Goal: Register for event/course

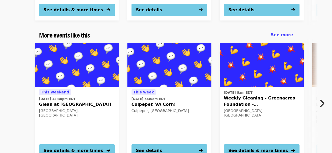
scroll to position [566, 0]
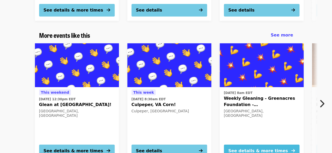
click at [263, 148] on div "See details & more times" at bounding box center [257, 151] width 59 height 6
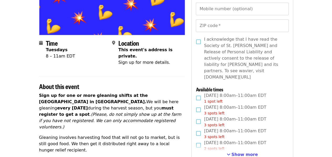
scroll to position [96, 0]
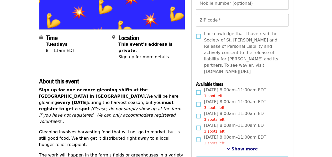
click at [241, 146] on span "Show more" at bounding box center [244, 148] width 26 height 5
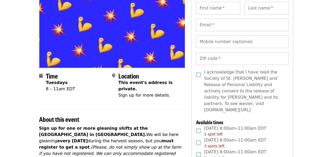
scroll to position [0, 0]
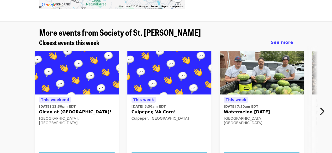
scroll to position [419, 0]
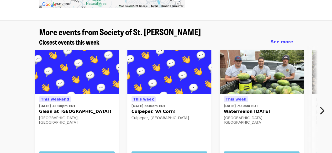
click at [321, 105] on icon "chevron-right icon" at bounding box center [321, 110] width 5 height 10
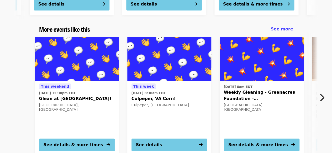
scroll to position [574, 0]
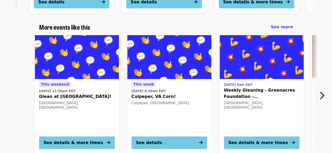
click at [319, 90] on icon "chevron-right icon" at bounding box center [321, 95] width 5 height 10
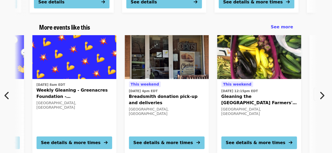
scroll to position [0, 190]
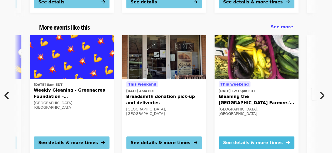
click at [260, 139] on div "See details & more times" at bounding box center [252, 142] width 59 height 6
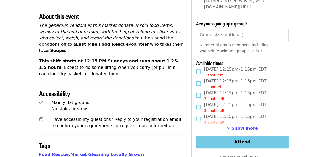
scroll to position [164, 0]
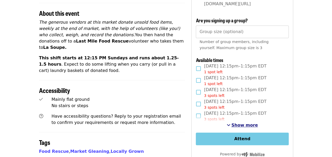
click at [246, 122] on span "Show more" at bounding box center [244, 124] width 26 height 5
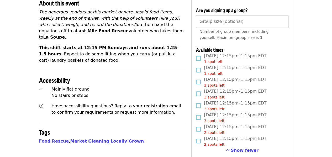
scroll to position [189, 0]
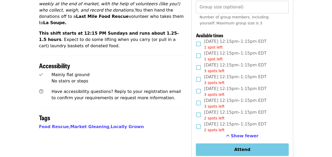
click at [207, 38] on span "[DATE] 12:15pm–1:15pm EDT 1 spot left" at bounding box center [235, 44] width 62 height 12
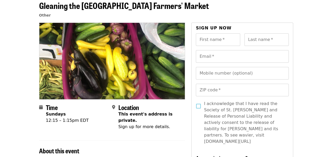
scroll to position [0, 0]
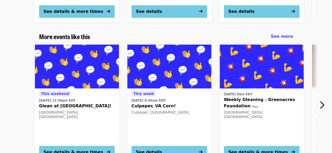
scroll to position [597, 0]
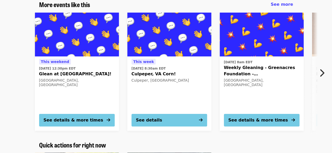
click at [324, 66] on button "Next item" at bounding box center [322, 73] width 17 height 15
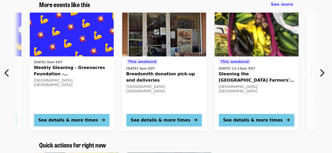
click at [324, 66] on button "Next item" at bounding box center [322, 73] width 17 height 15
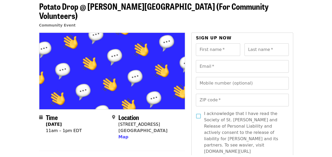
scroll to position [0, 0]
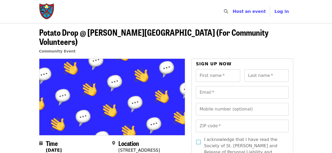
click at [50, 11] on img "Main navigation" at bounding box center [47, 11] width 16 height 17
